Goal: Transaction & Acquisition: Obtain resource

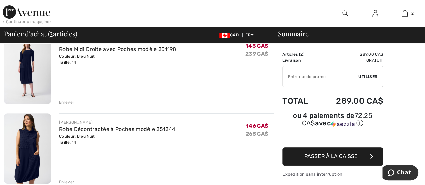
scroll to position [65, 0]
click at [36, 57] on img at bounding box center [27, 68] width 47 height 71
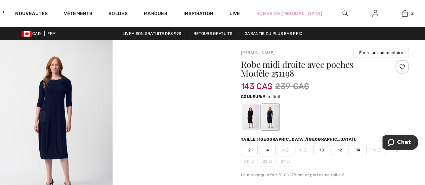
click at [60, 153] on img at bounding box center [56, 124] width 112 height 168
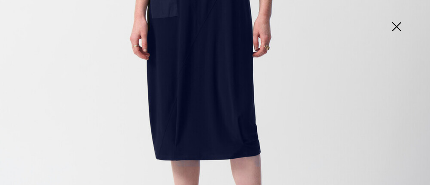
scroll to position [297, 0]
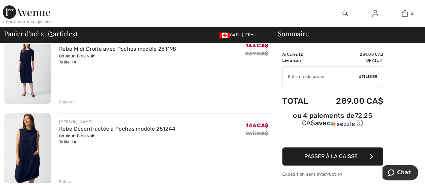
click at [30, 150] on img at bounding box center [27, 148] width 47 height 71
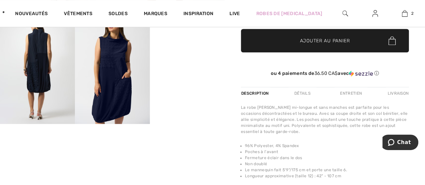
scroll to position [197, 0]
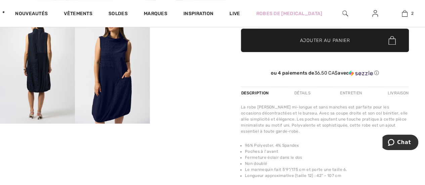
click at [42, 59] on img at bounding box center [37, 67] width 75 height 112
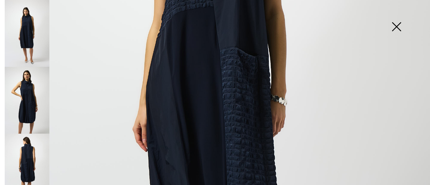
scroll to position [239, 0]
drag, startPoint x: 196, startPoint y: 103, endPoint x: 30, endPoint y: 104, distance: 165.5
click at [30, 104] on img at bounding box center [27, 100] width 45 height 67
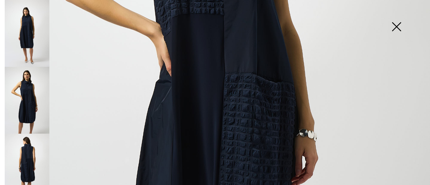
scroll to position [252, 0]
click at [28, 156] on img at bounding box center [27, 167] width 45 height 67
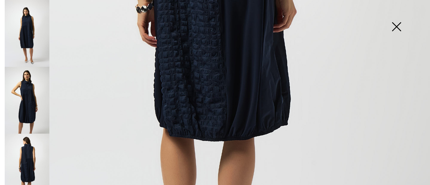
scroll to position [325, 0]
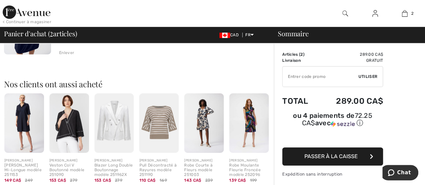
scroll to position [194, 0]
click at [39, 92] on div "Nos clients ont aussi acheté Aperçu JOSEPH RIBKOFF Robe Trapèze Mi-Longue modèl…" at bounding box center [139, 125] width 270 height 125
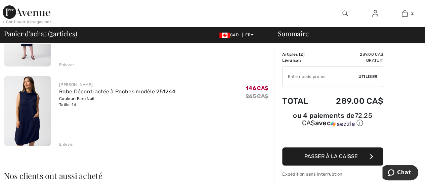
scroll to position [101, 0]
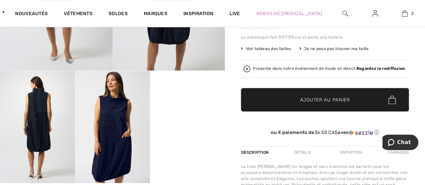
scroll to position [138, 0]
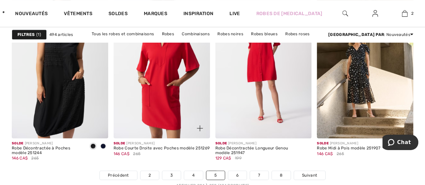
scroll to position [2697, 0]
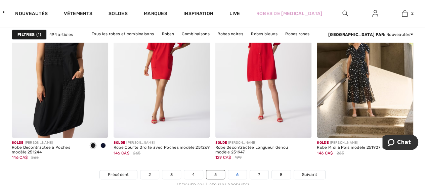
click at [236, 172] on link "6" at bounding box center [237, 174] width 18 height 9
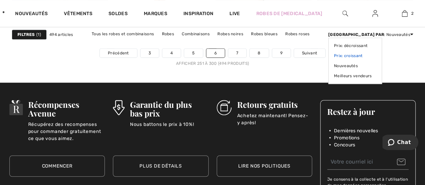
scroll to position [2819, 0]
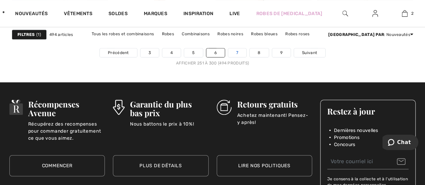
click at [238, 51] on link "7" at bounding box center [237, 52] width 18 height 9
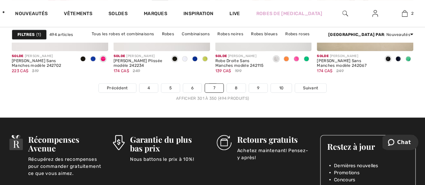
scroll to position [2782, 0]
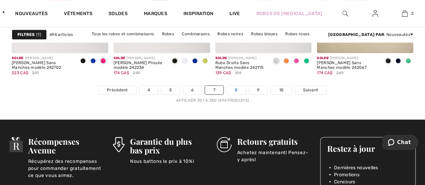
click at [235, 89] on link "8" at bounding box center [236, 90] width 19 height 9
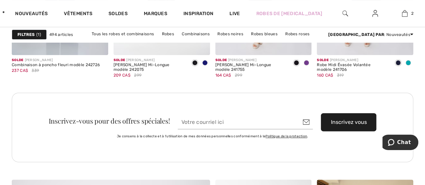
scroll to position [1350, 0]
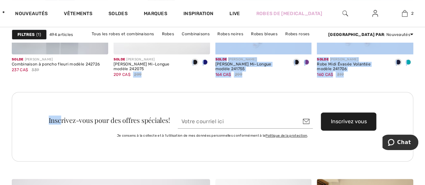
drag, startPoint x: 129, startPoint y: 82, endPoint x: 62, endPoint y: 91, distance: 67.8
click at [62, 91] on div "Solde JOSEPH RIBKOFF Robe Courte Décontractée modèle 242022 195 CA$ 279 Solde J…" at bounding box center [212, 133] width 401 height 2768
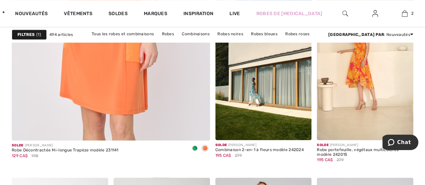
scroll to position [1715, 0]
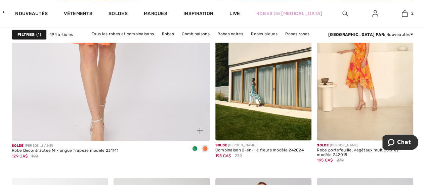
click at [194, 146] on span at bounding box center [194, 148] width 5 height 5
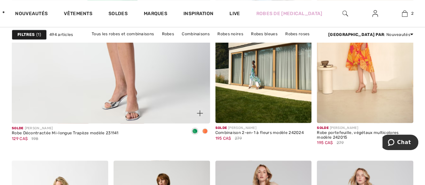
scroll to position [1733, 0]
click at [201, 131] on div at bounding box center [205, 131] width 10 height 11
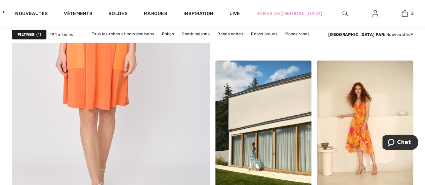
scroll to position [1651, 0]
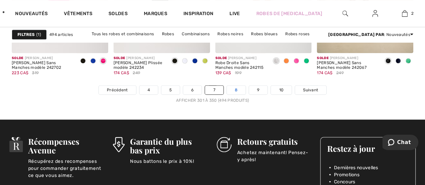
click at [237, 88] on link "8" at bounding box center [236, 90] width 19 height 9
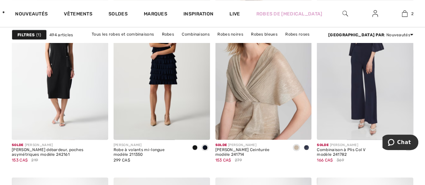
scroll to position [1898, 0]
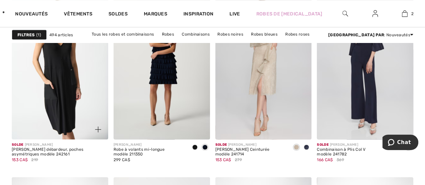
click at [65, 82] on img at bounding box center [60, 67] width 96 height 144
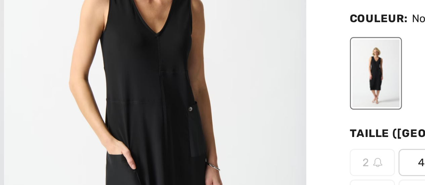
scroll to position [9, 0]
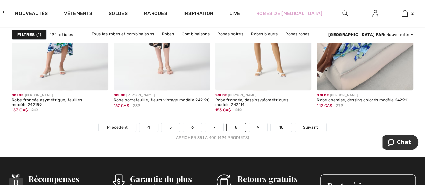
scroll to position [2745, 0]
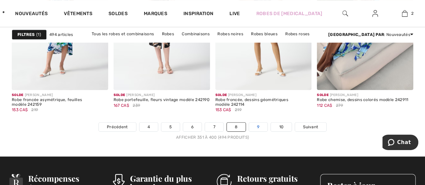
click at [259, 123] on link "9" at bounding box center [258, 127] width 18 height 9
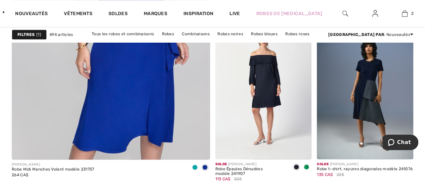
scroll to position [1698, 0]
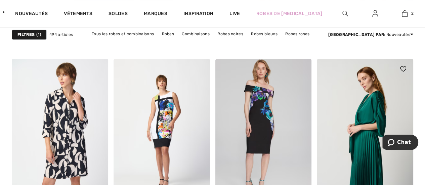
click at [349, 79] on img at bounding box center [365, 131] width 96 height 144
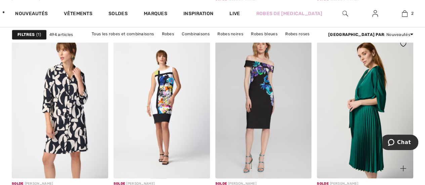
scroll to position [1860, 0]
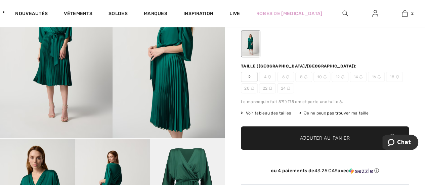
scroll to position [70, 0]
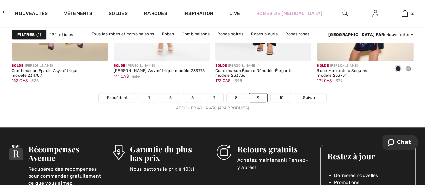
scroll to position [2776, 0]
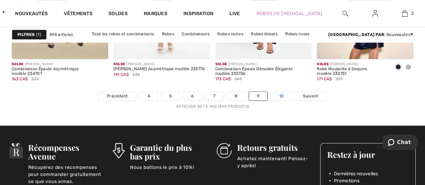
click at [283, 94] on link "10" at bounding box center [281, 96] width 21 height 9
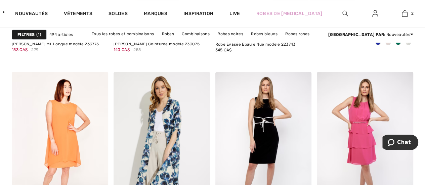
scroll to position [392, 0]
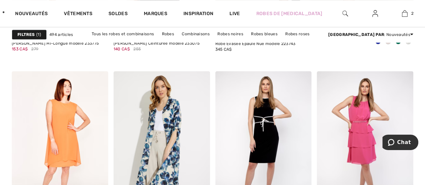
click at [283, 94] on div at bounding box center [297, 85] width 28 height 28
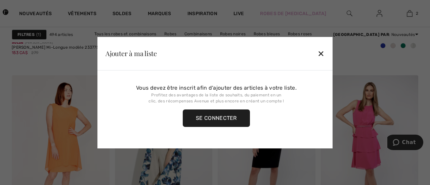
click at [322, 54] on div "✕" at bounding box center [320, 53] width 7 height 14
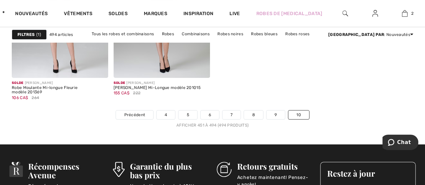
scroll to position [2576, 0]
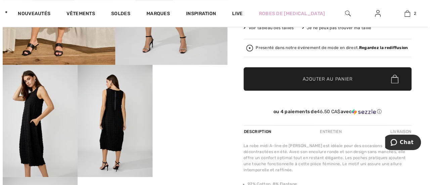
scroll to position [144, 0]
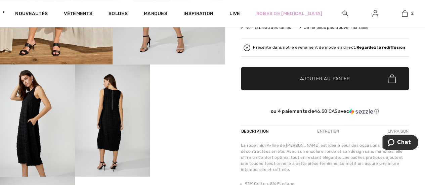
click at [113, 90] on img at bounding box center [112, 120] width 75 height 112
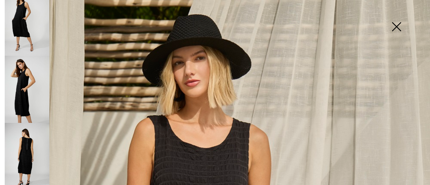
scroll to position [79, 0]
click at [29, 140] on img at bounding box center [27, 156] width 45 height 67
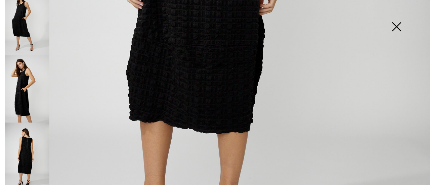
scroll to position [367, 0]
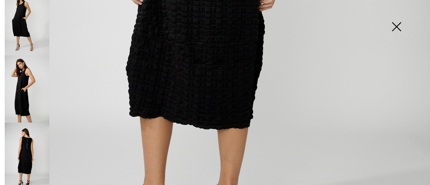
click at [23, 82] on img at bounding box center [27, 88] width 45 height 67
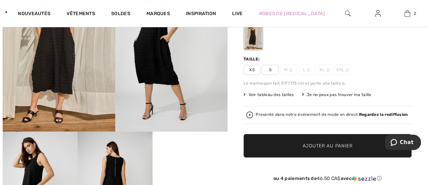
scroll to position [78, 0]
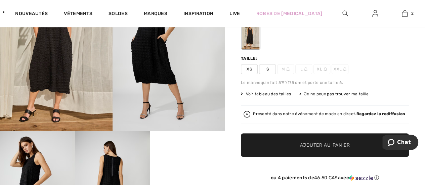
click at [319, 93] on div "Je ne peux pas trouver ma taille" at bounding box center [334, 94] width 70 height 6
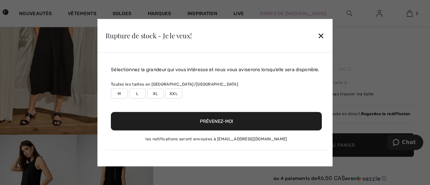
click at [157, 97] on label "XL" at bounding box center [155, 93] width 17 height 10
click at [154, 96] on label "XL" at bounding box center [155, 93] width 17 height 10
click at [197, 123] on button "Prévenez-moi" at bounding box center [216, 121] width 211 height 18
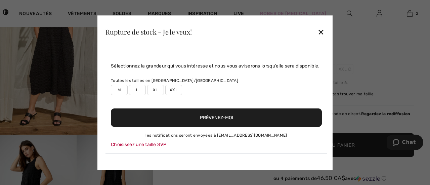
click at [156, 95] on label "XL" at bounding box center [155, 90] width 17 height 10
click at [154, 160] on div "Sélectionnez la grandeur qui vous intéresse et nous vous aviserons lorsqu’elle …" at bounding box center [214, 109] width 235 height 121
click at [212, 144] on div "Choisissez une taille SVP" at bounding box center [216, 144] width 211 height 7
click at [215, 120] on button "Prévenez-moi" at bounding box center [216, 117] width 211 height 18
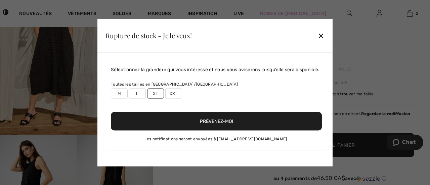
click at [51, 82] on div at bounding box center [215, 92] width 430 height 185
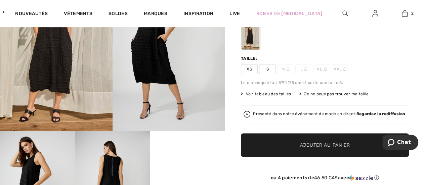
click at [114, 173] on img at bounding box center [112, 187] width 75 height 112
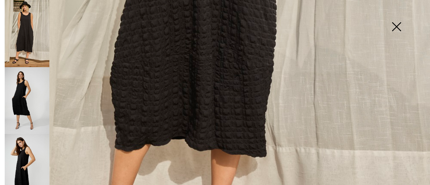
scroll to position [346, 0]
